Goal: Check status: Check status

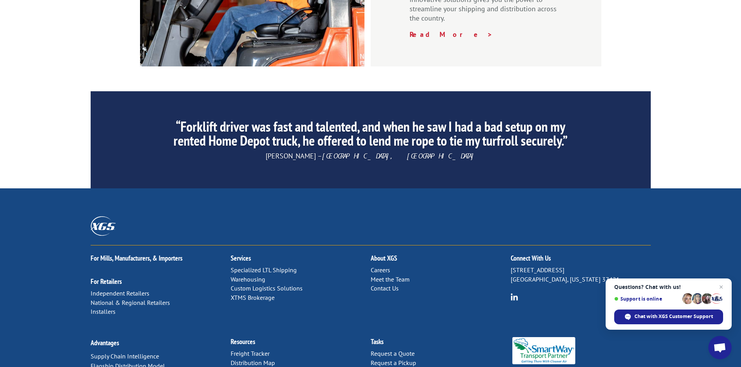
scroll to position [1171, 0]
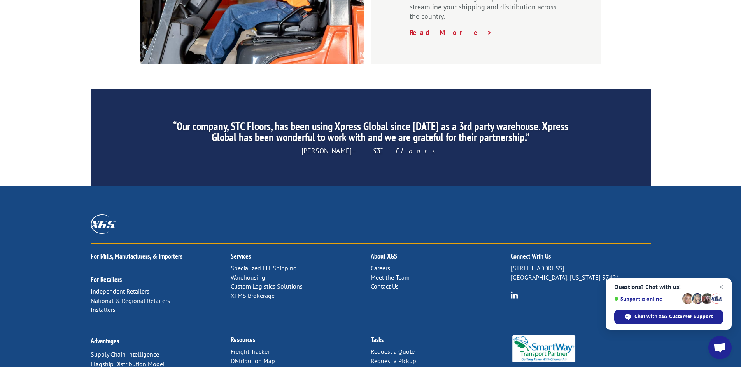
click at [388, 283] on link "Contact Us" at bounding box center [385, 287] width 28 height 8
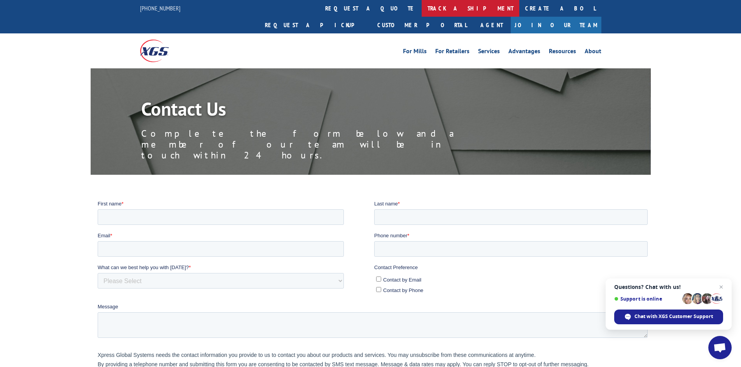
click at [421, 6] on link "track a shipment" at bounding box center [470, 8] width 98 height 17
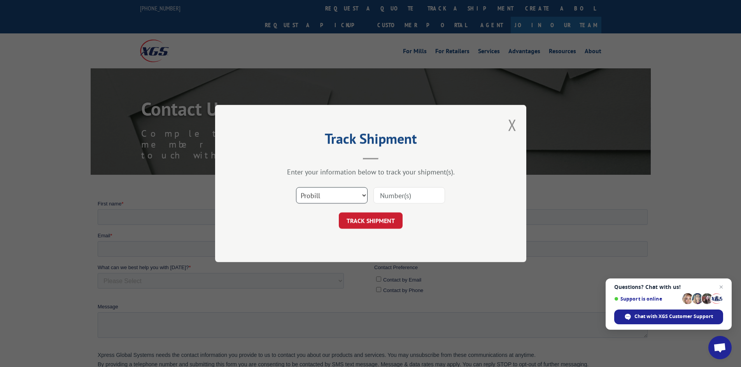
click at [327, 196] on select "Select category... Probill BOL PO" at bounding box center [332, 195] width 72 height 16
select select "bol"
click at [296, 187] on select "Select category... Probill BOL PO" at bounding box center [332, 195] width 72 height 16
click at [387, 192] on input at bounding box center [409, 195] width 72 height 16
paste input "5576901"
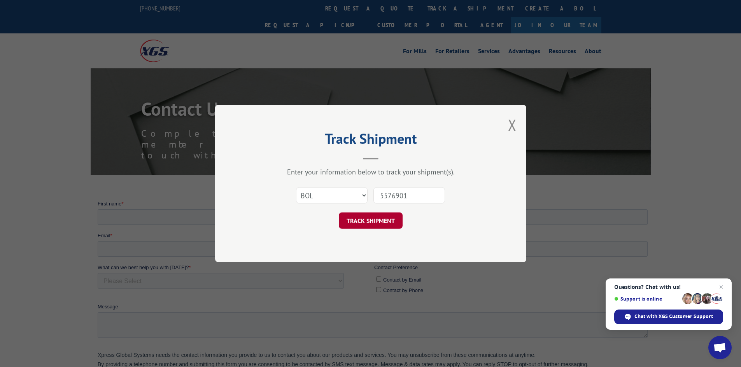
type input "5576901"
click at [366, 215] on button "TRACK SHIPMENT" at bounding box center [371, 221] width 64 height 16
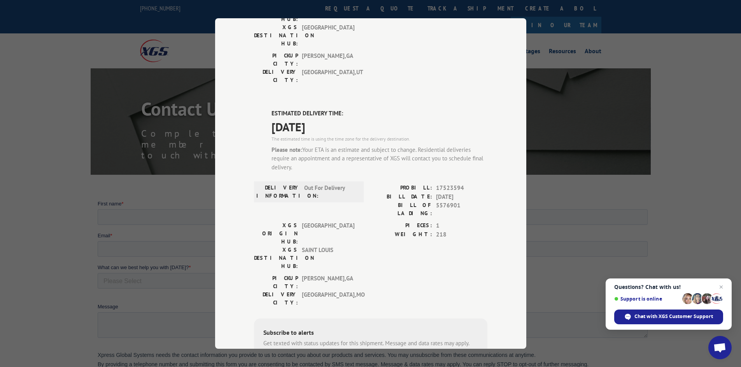
scroll to position [104, 0]
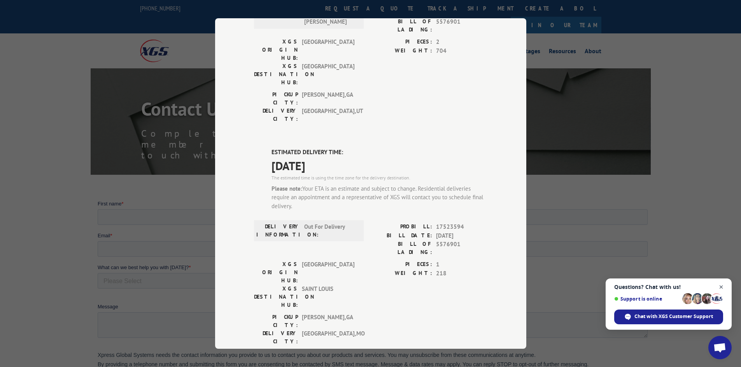
click at [721, 288] on span "Close chat" at bounding box center [721, 288] width 10 height 10
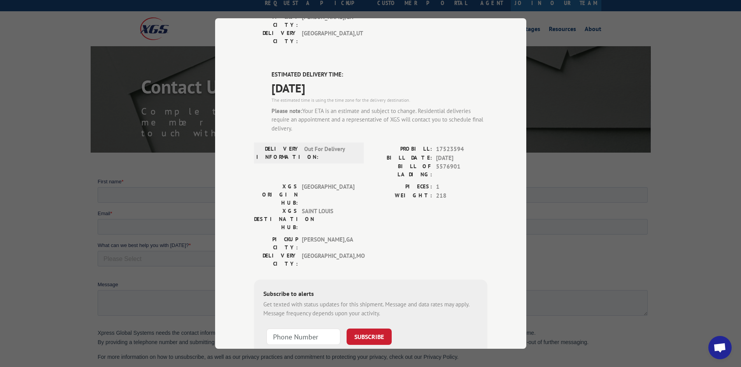
scroll to position [39, 0]
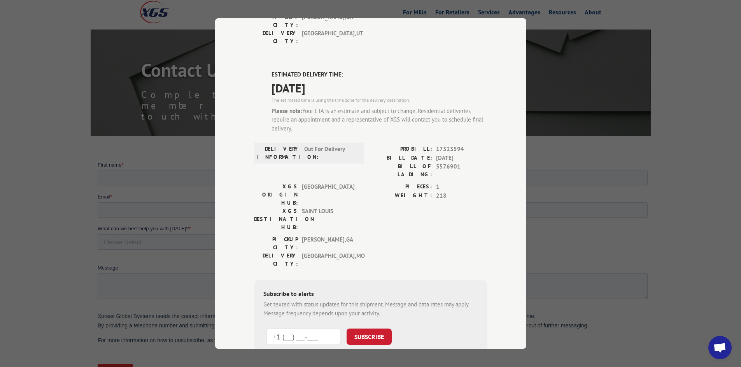
click at [269, 329] on input "+1 (___) ___-____" at bounding box center [303, 337] width 74 height 16
type input "+1 (314) 803-2242"
click at [356, 329] on button "SUBSCRIBE" at bounding box center [368, 337] width 45 height 16
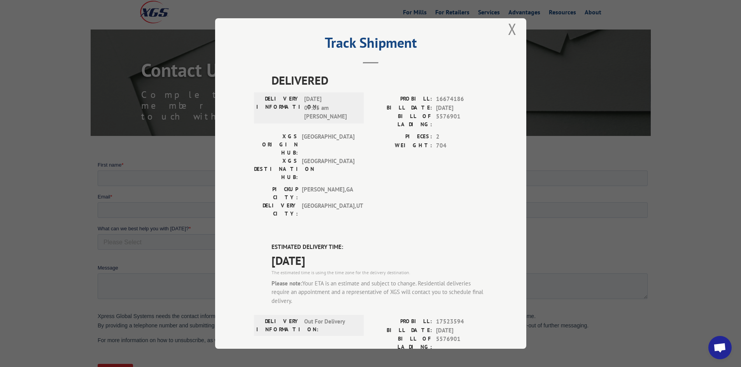
scroll to position [0, 0]
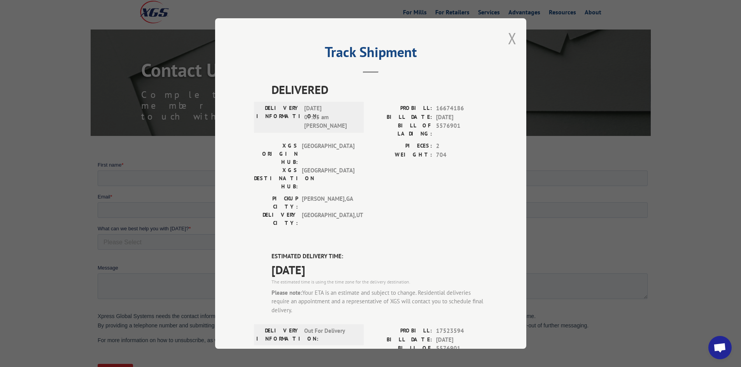
click at [512, 37] on button "Close modal" at bounding box center [512, 38] width 9 height 21
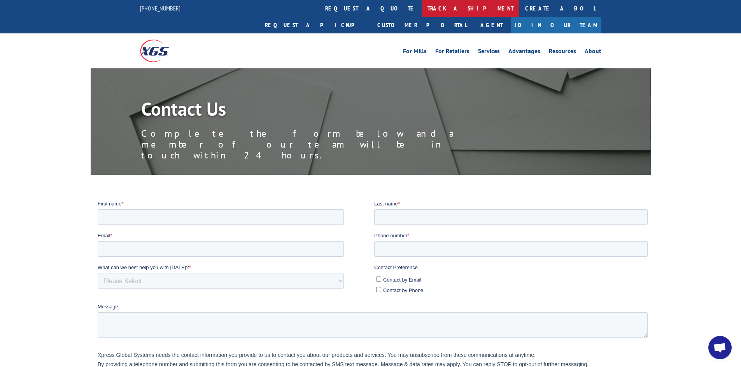
click at [421, 10] on link "track a shipment" at bounding box center [470, 8] width 98 height 17
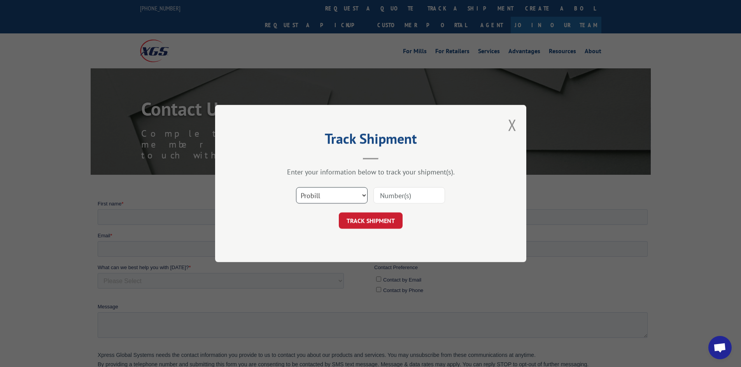
click at [332, 200] on select "Select category... Probill BOL PO" at bounding box center [332, 195] width 72 height 16
select select "bol"
click at [296, 187] on select "Select category... Probill BOL PO" at bounding box center [332, 195] width 72 height 16
click at [398, 192] on input at bounding box center [409, 195] width 72 height 16
paste input "5576901"
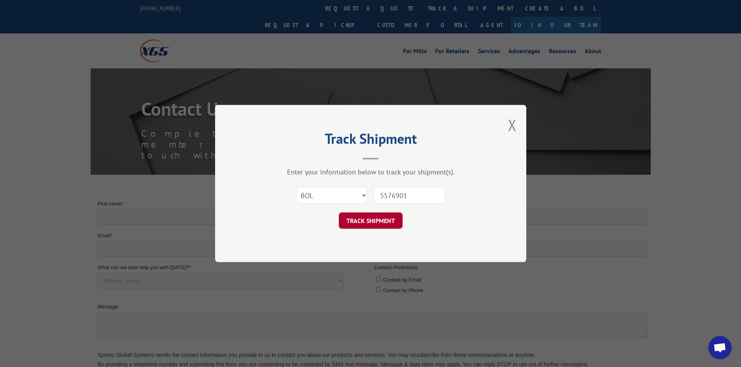
type input "5576901"
click at [366, 217] on button "TRACK SHIPMENT" at bounding box center [371, 221] width 64 height 16
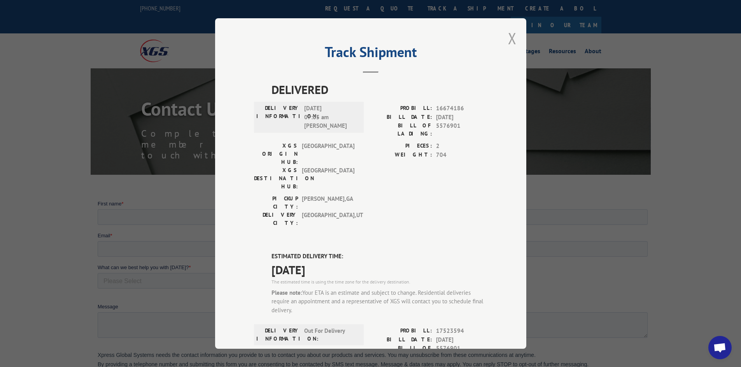
click at [508, 40] on button "Close modal" at bounding box center [512, 38] width 9 height 21
